Goal: Find contact information: Obtain details needed to contact an individual or organization

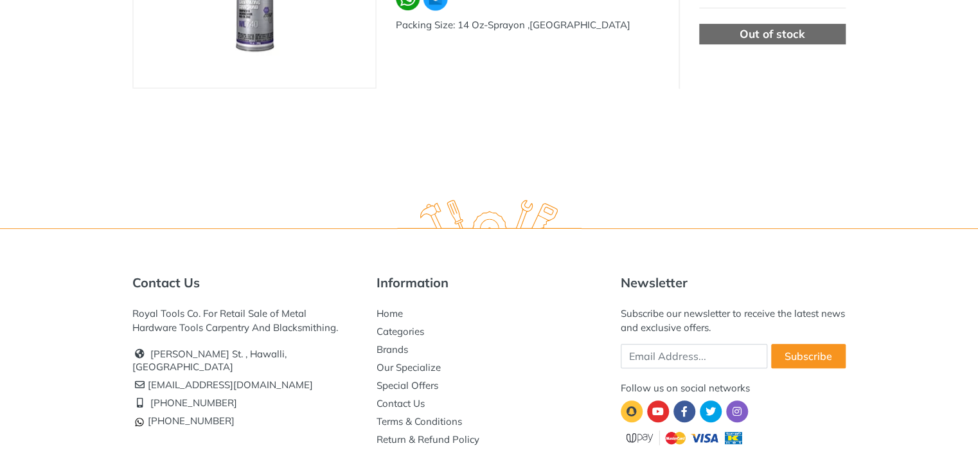
scroll to position [292, 0]
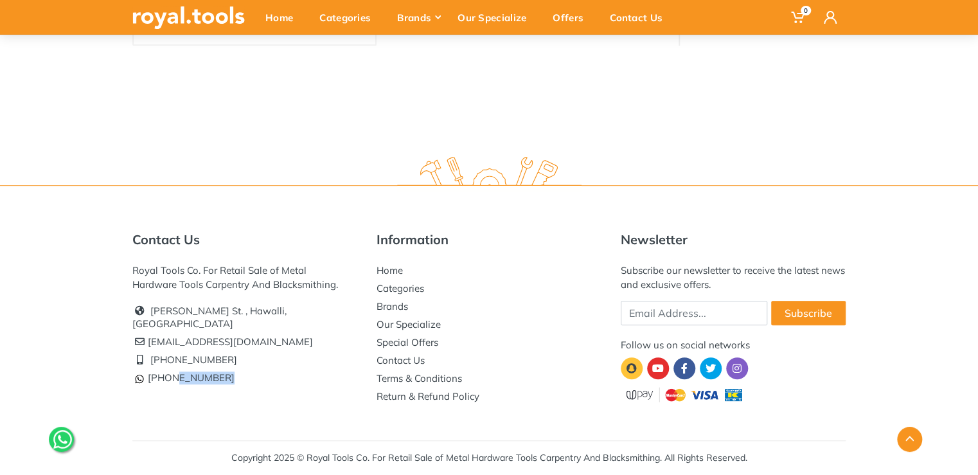
drag, startPoint x: 229, startPoint y: 362, endPoint x: 175, endPoint y: 357, distance: 54.9
click at [175, 369] on li "[PHONE_NUMBER]" at bounding box center [244, 378] width 225 height 18
copy link "96777 125"
